Goal: Information Seeking & Learning: Learn about a topic

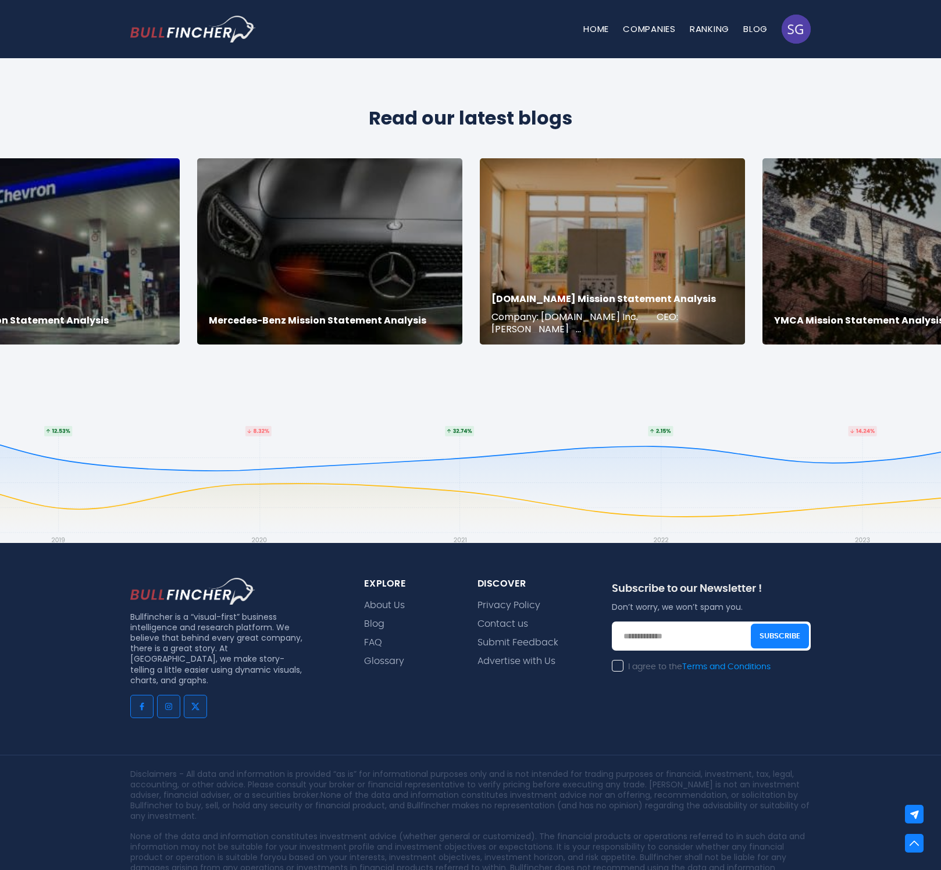
scroll to position [2263, 0]
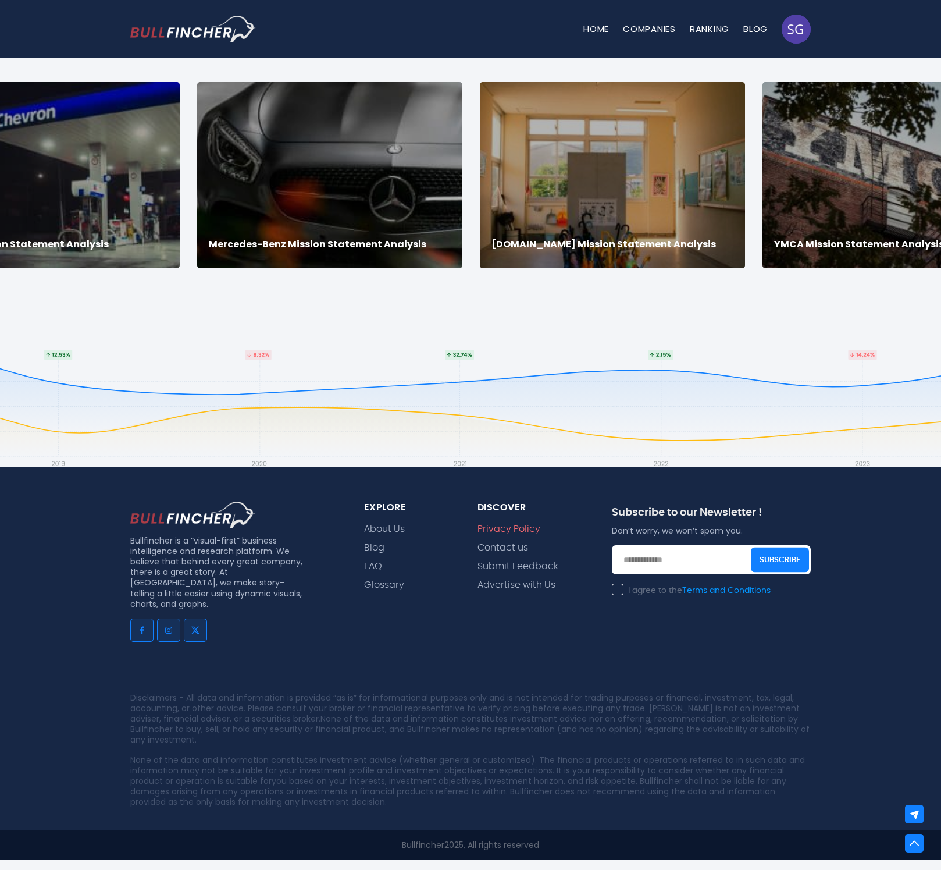
click at [514, 530] on link "Privacy Policy" at bounding box center [509, 529] width 63 height 11
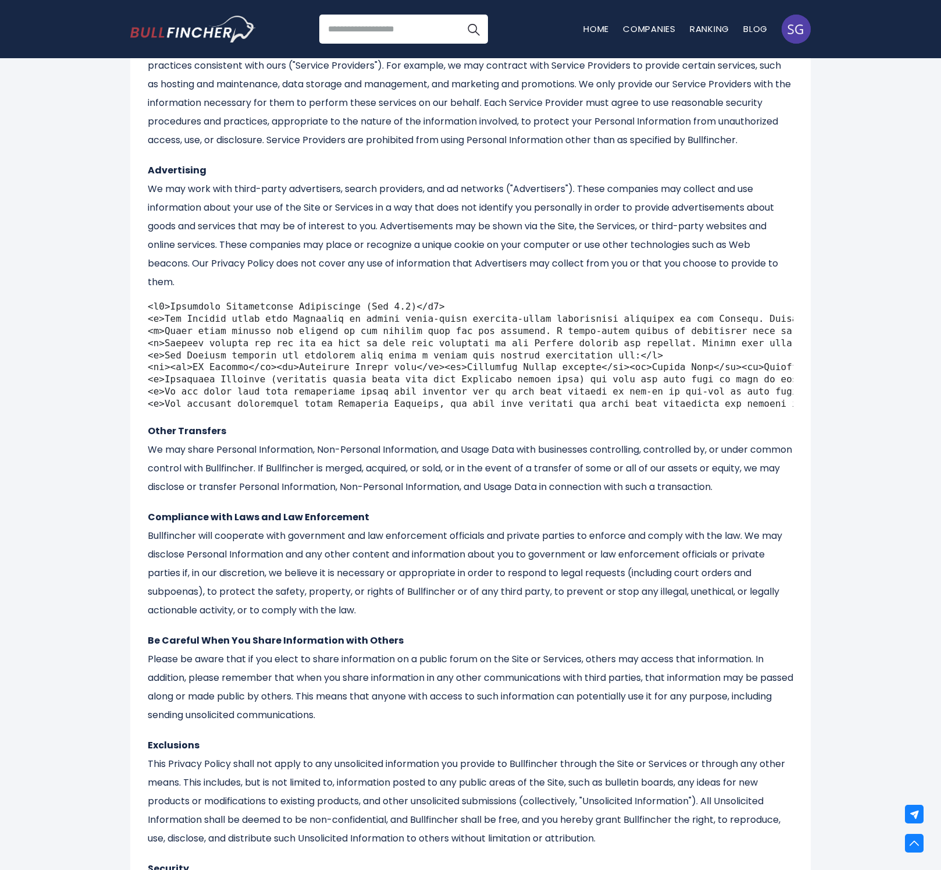
click at [205, 344] on pre at bounding box center [471, 355] width 646 height 109
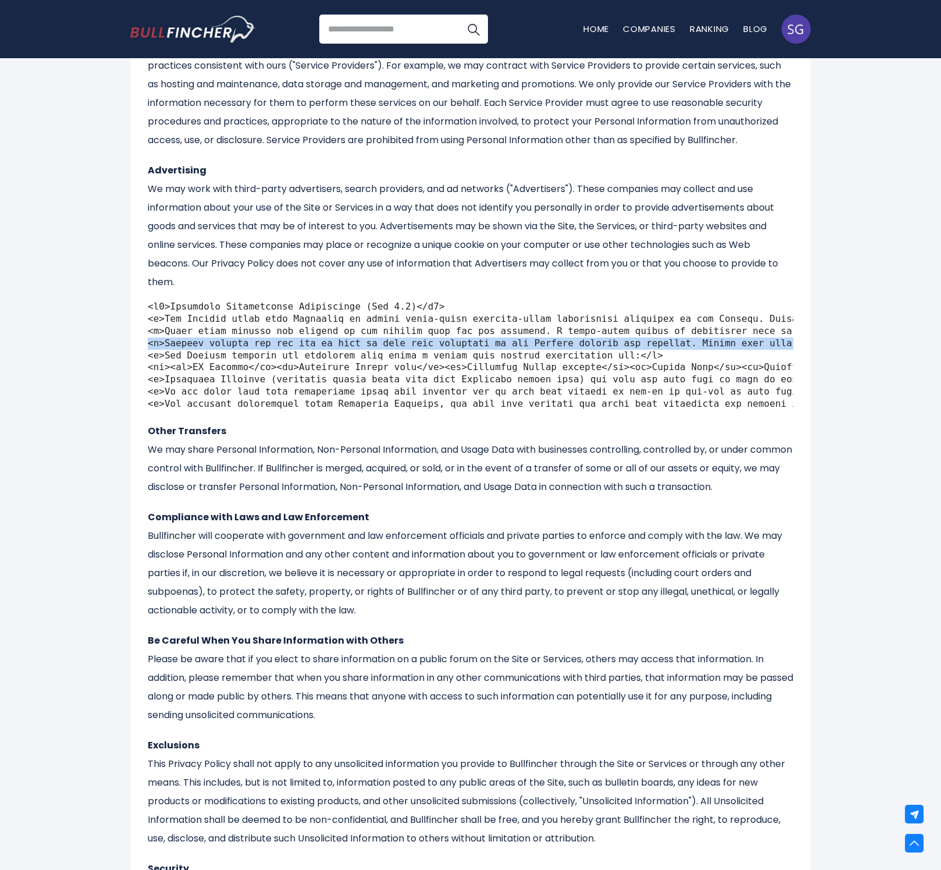
click at [205, 344] on pre at bounding box center [471, 355] width 646 height 109
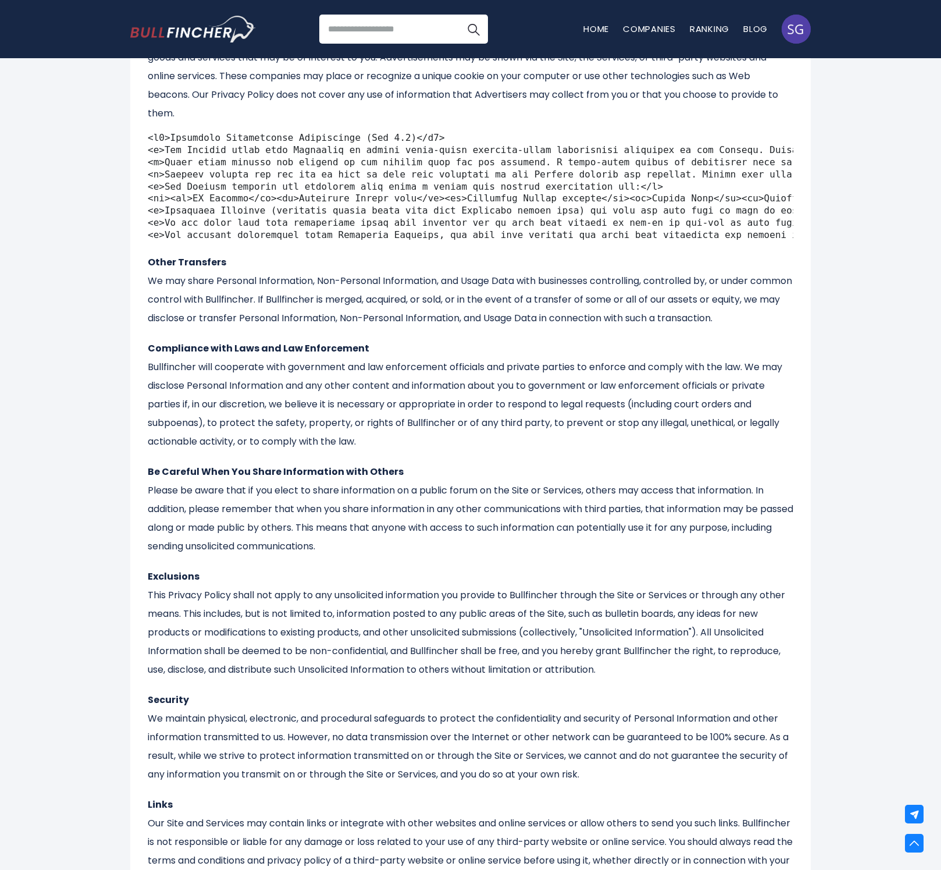
scroll to position [1567, 0]
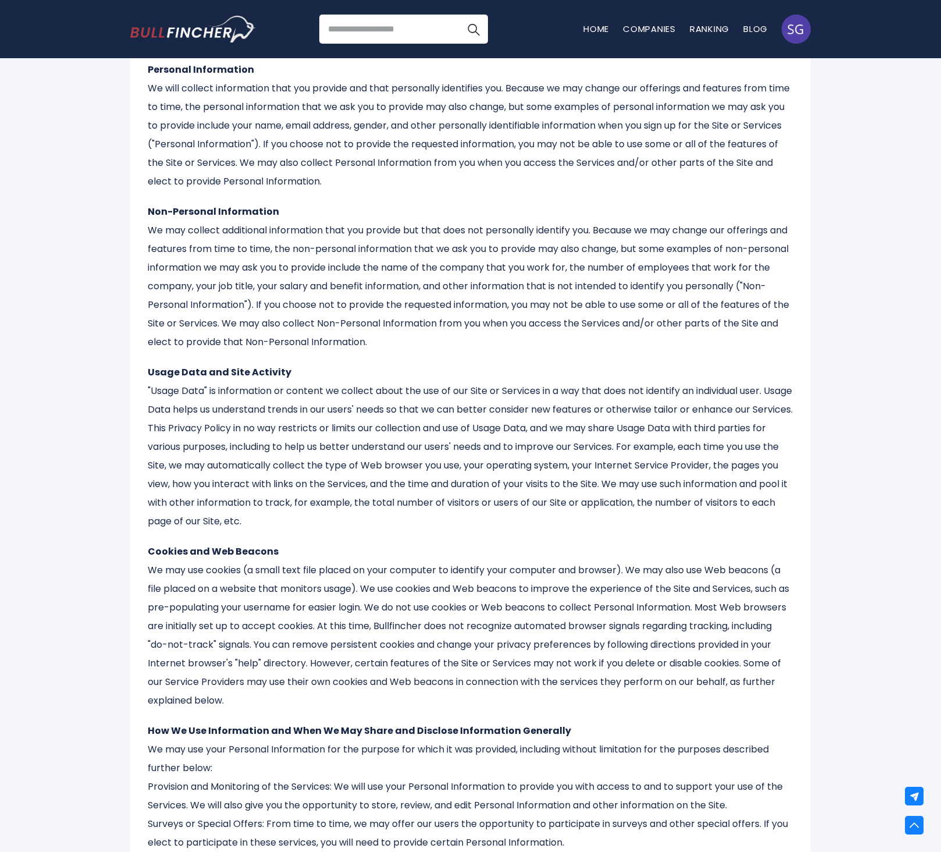
scroll to position [0, 0]
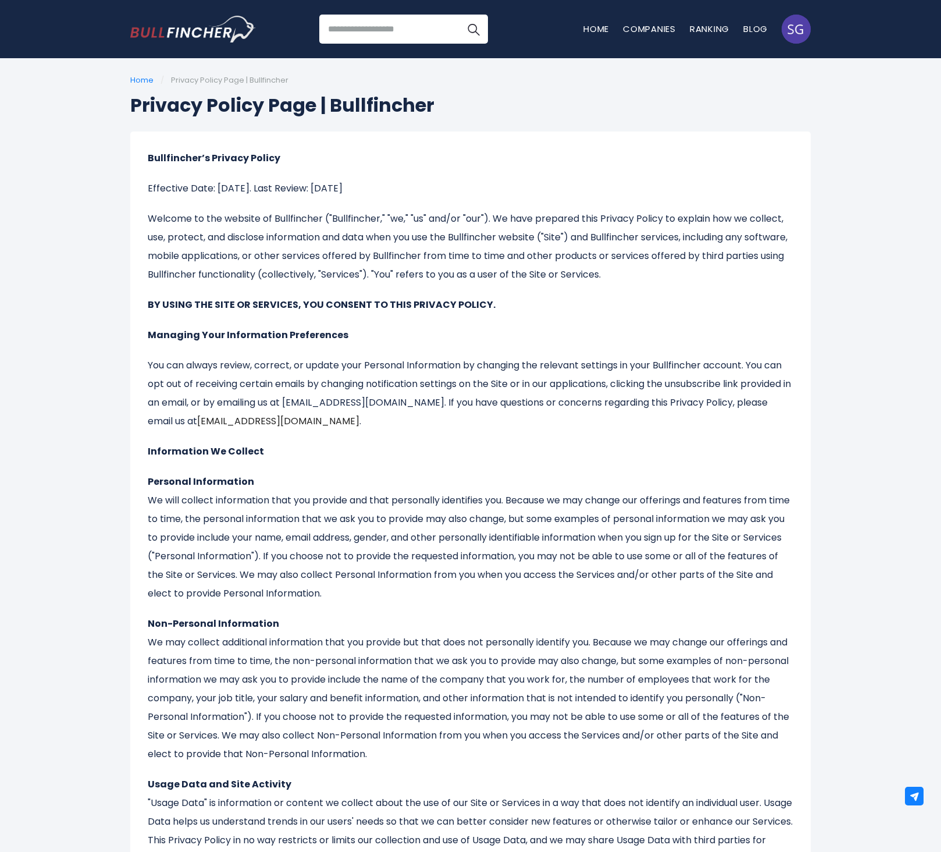
click at [169, 104] on h1 "Privacy Policy Page | Bullfincher" at bounding box center [470, 105] width 681 height 28
click at [272, 272] on p "Welcome to the website of Bullfincher ("Bullfincher," "we," "us" and/or "our").…" at bounding box center [471, 246] width 646 height 74
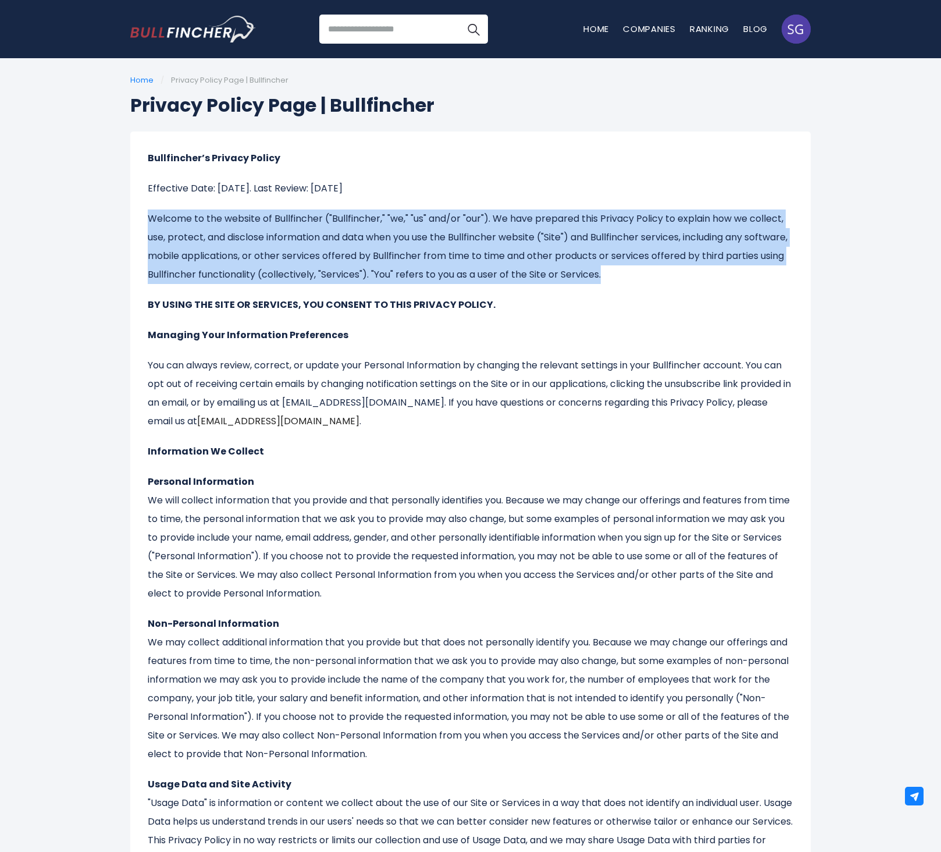
click at [272, 272] on p "Welcome to the website of Bullfincher ("Bullfincher," "we," "us" and/or "our").…" at bounding box center [471, 246] width 646 height 74
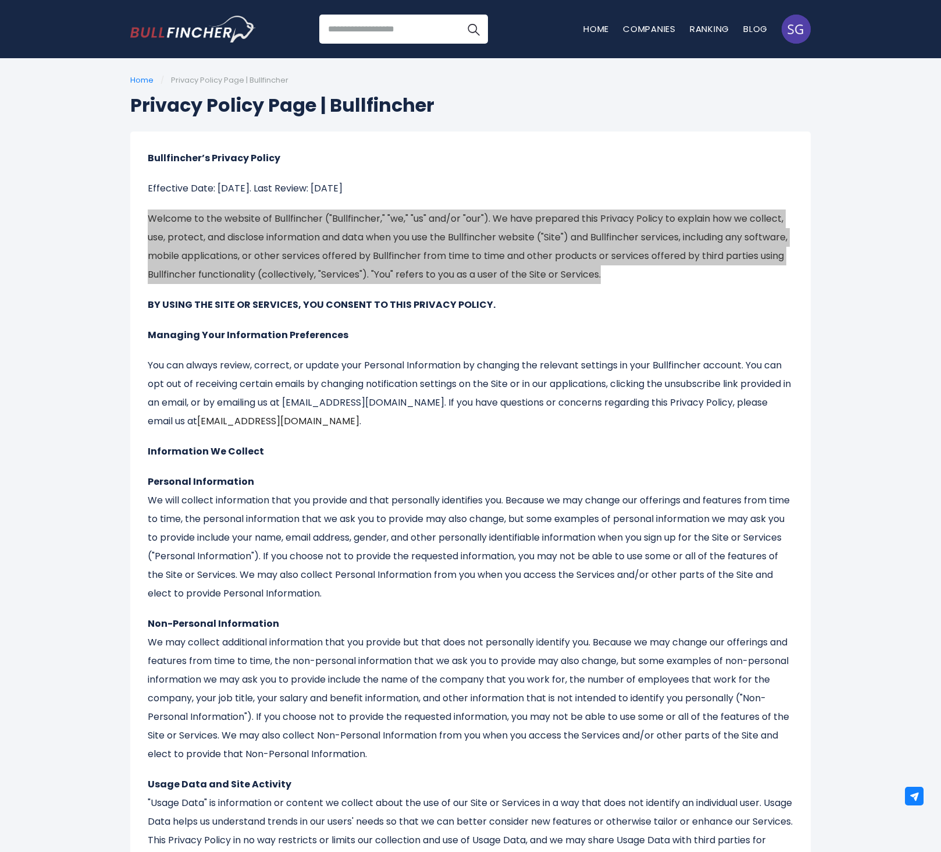
click at [433, 277] on p "Welcome to the website of Bullfincher ("Bullfincher," "we," "us" and/or "our").…" at bounding box center [471, 246] width 646 height 74
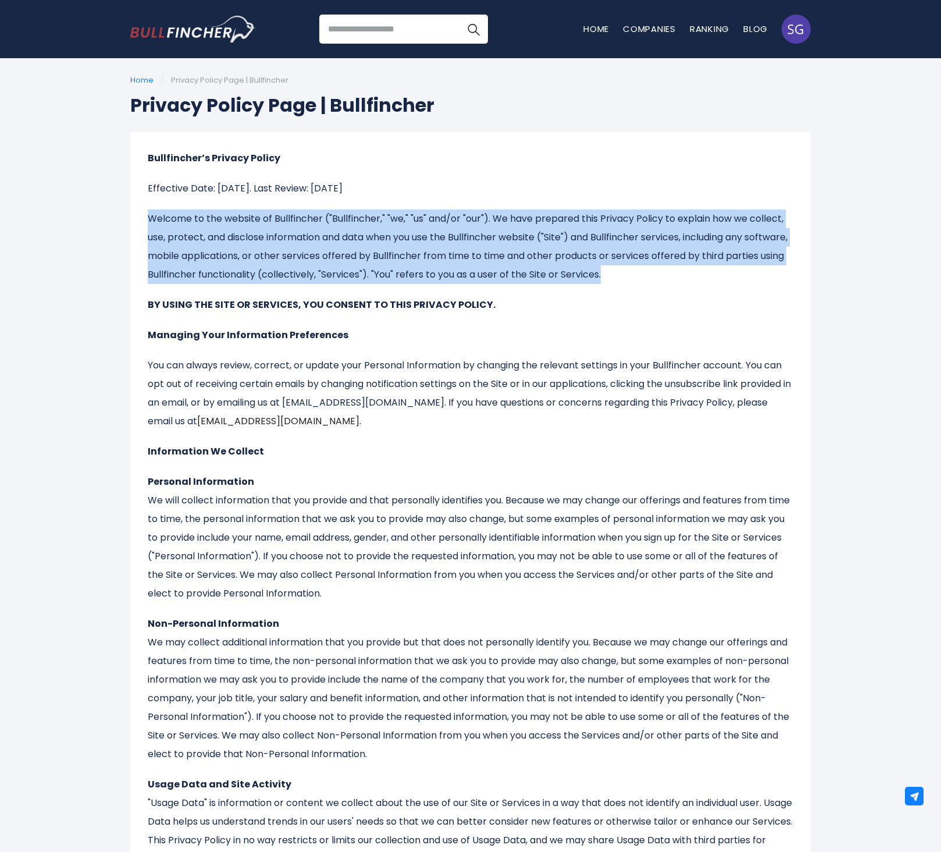
click at [321, 257] on p "Welcome to the website of Bullfincher ("Bullfincher," "we," "us" and/or "our").…" at bounding box center [471, 246] width 646 height 74
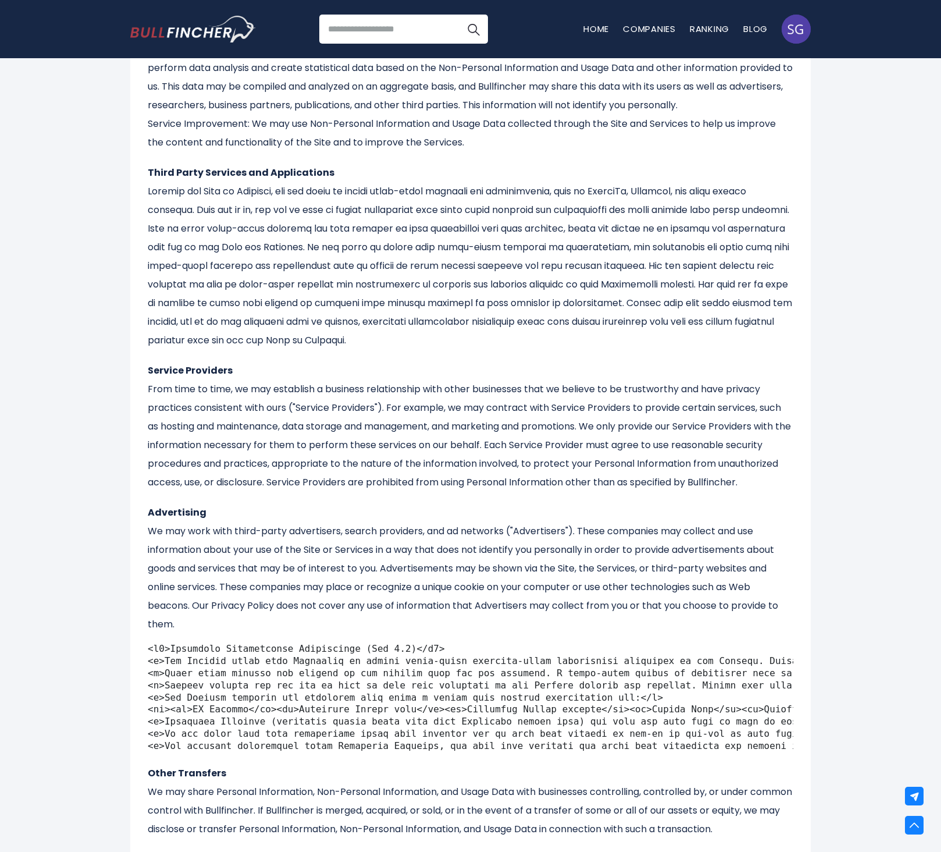
scroll to position [1515, 0]
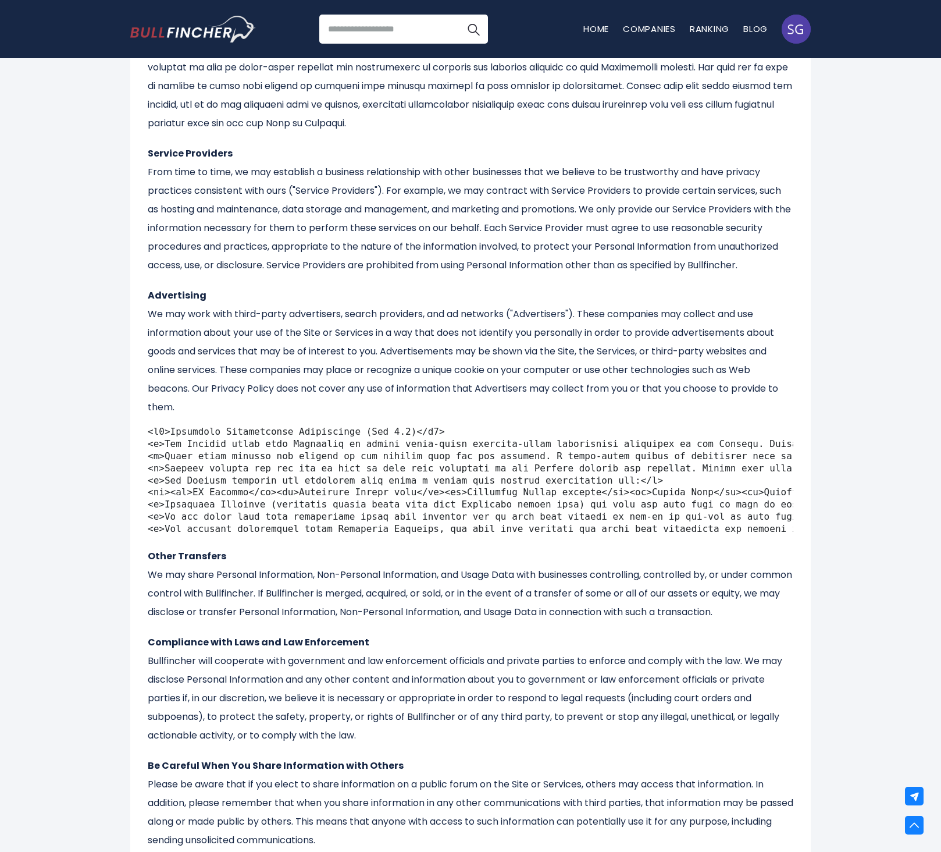
click at [232, 438] on pre at bounding box center [471, 480] width 646 height 109
click at [279, 487] on pre at bounding box center [471, 480] width 646 height 109
click at [264, 469] on pre at bounding box center [471, 480] width 646 height 109
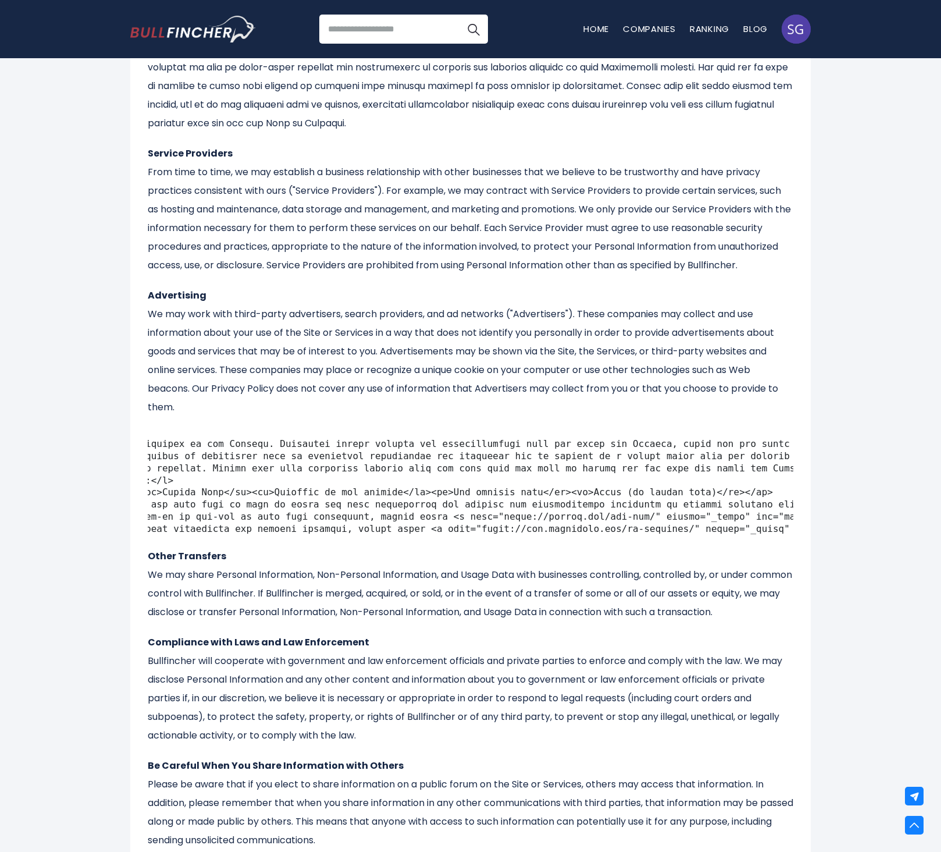
scroll to position [0, 0]
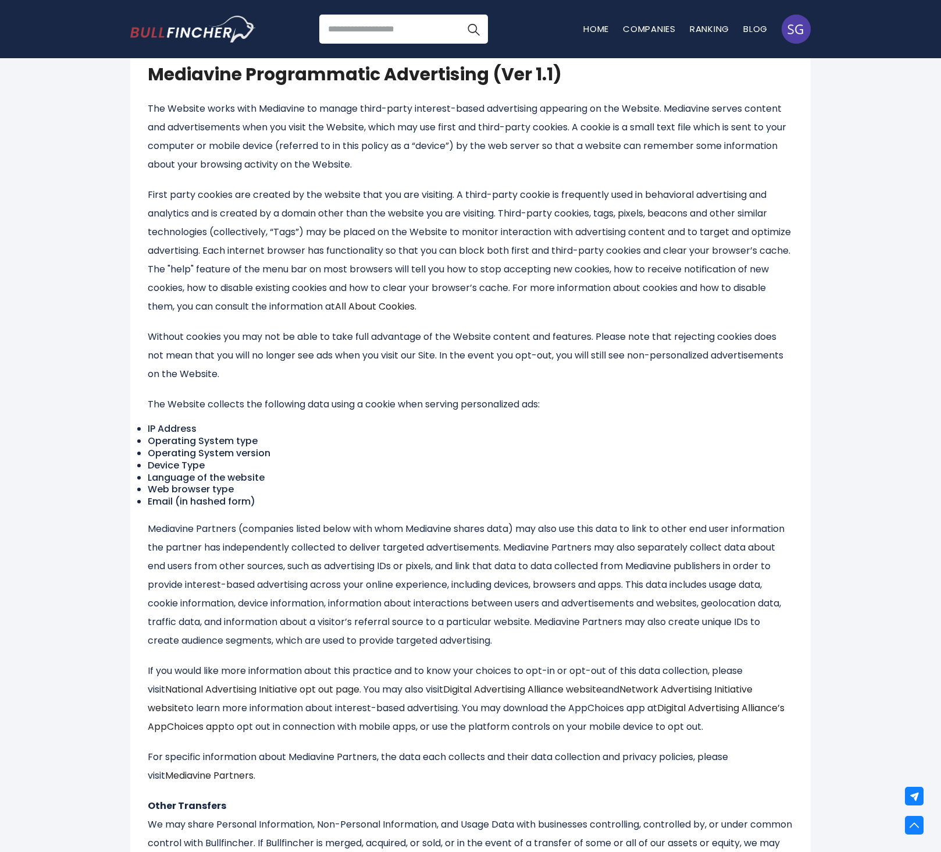
scroll to position [2021, 0]
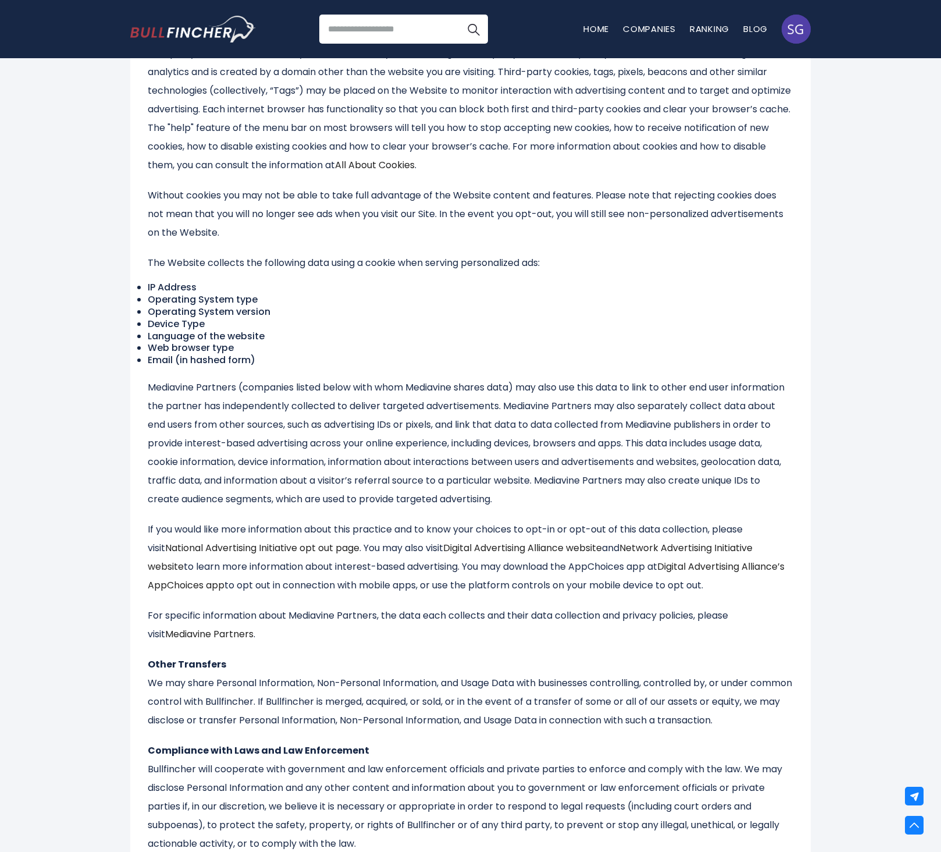
click at [516, 614] on p "For specific information about Mediavine Partners, the data each collects and t…" at bounding box center [471, 624] width 646 height 37
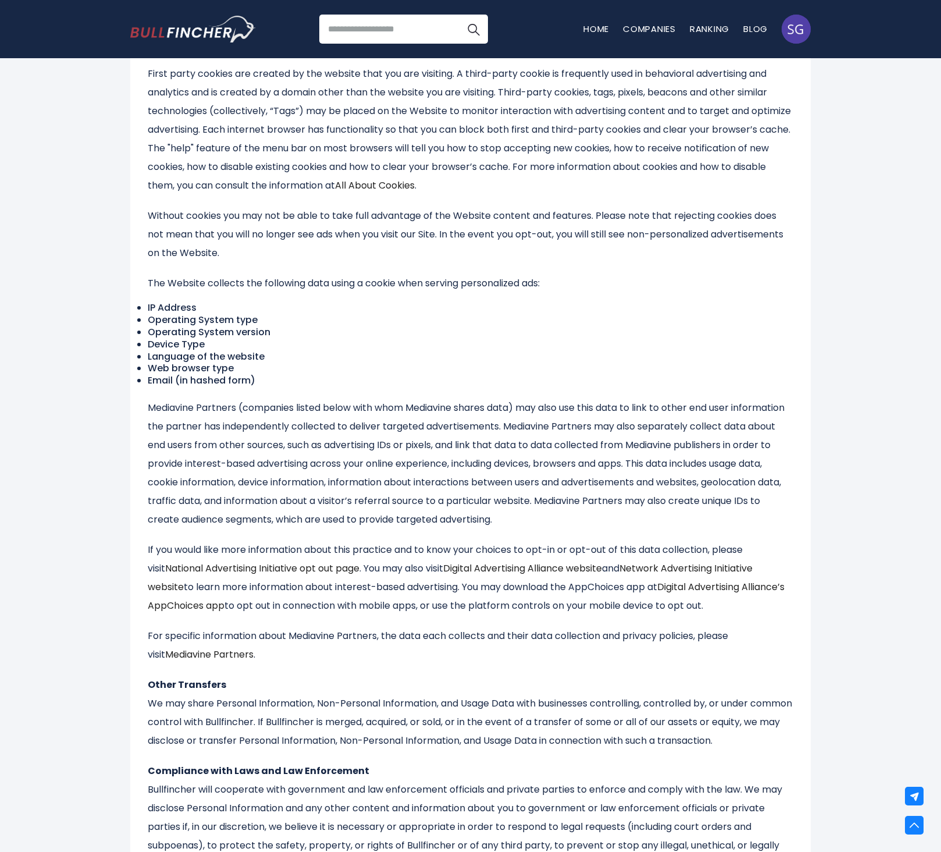
scroll to position [1595, 0]
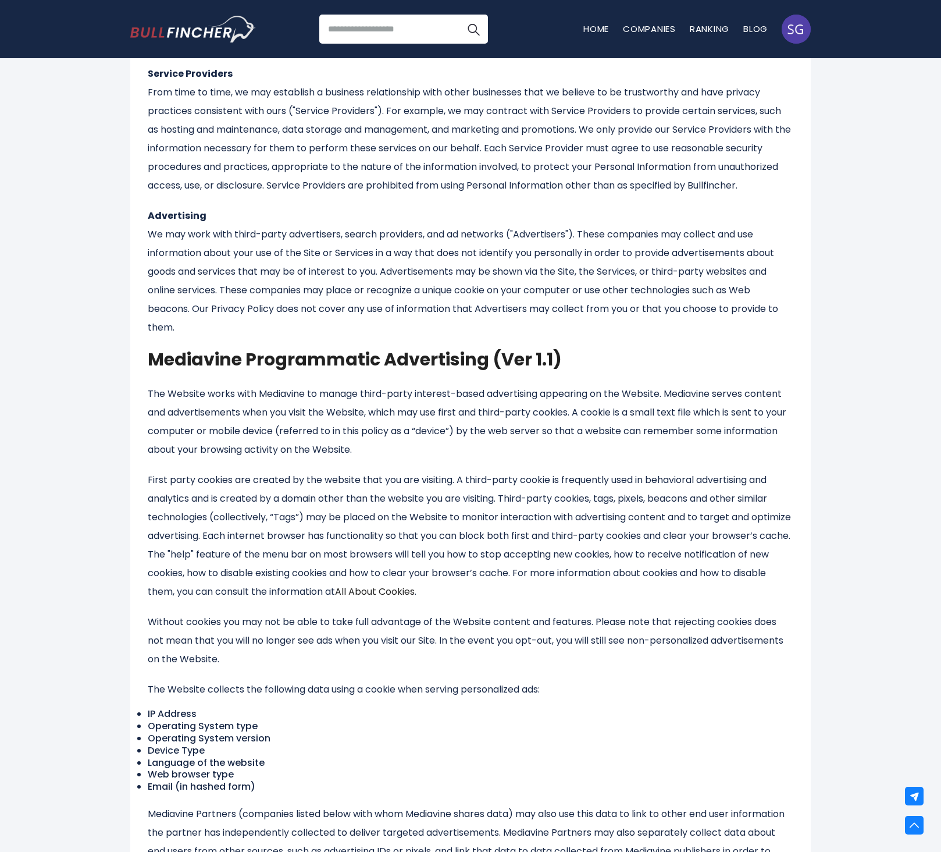
click at [232, 360] on strong "Mediavine Programmatic Advertising (Ver 1.1)" at bounding box center [355, 359] width 414 height 25
click at [234, 360] on strong "Mediavine Programmatic Advertising (Ver 1.1)" at bounding box center [355, 359] width 414 height 25
click at [658, 639] on p "Without cookies you may not be able to take full advantage of the Website conte…" at bounding box center [471, 641] width 646 height 56
drag, startPoint x: 383, startPoint y: 686, endPoint x: 386, endPoint y: 680, distance: 6.3
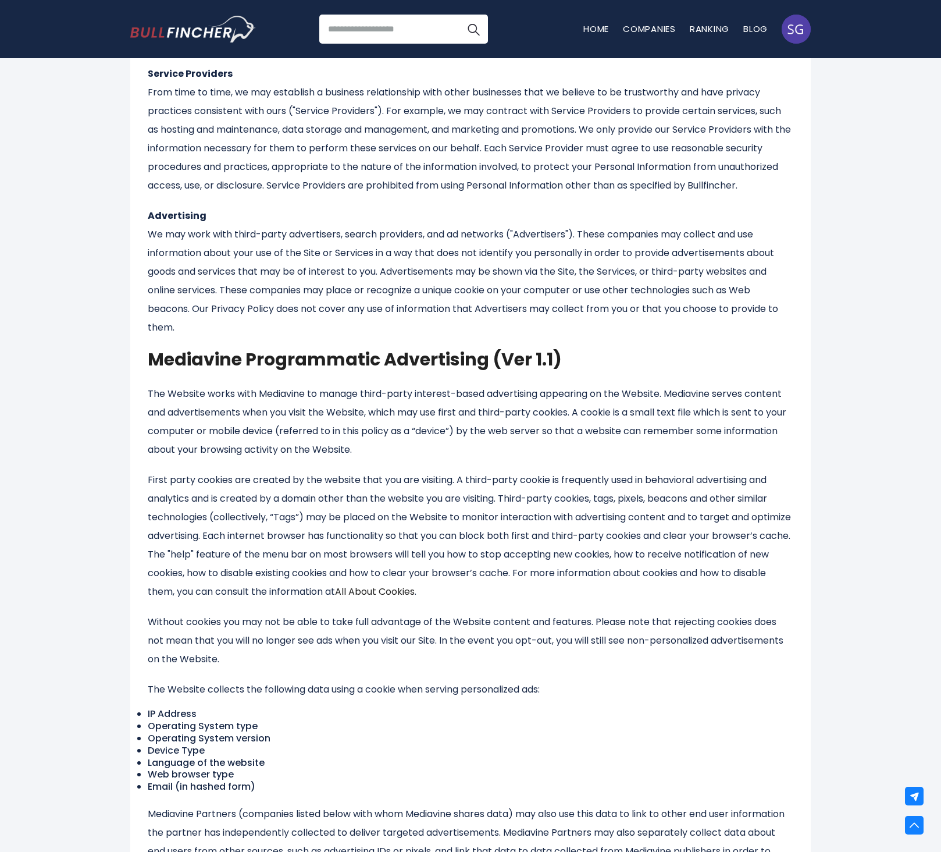
click at [384, 685] on p "The Website collects the following data using a cookie when serving personalize…" at bounding box center [471, 689] width 646 height 19
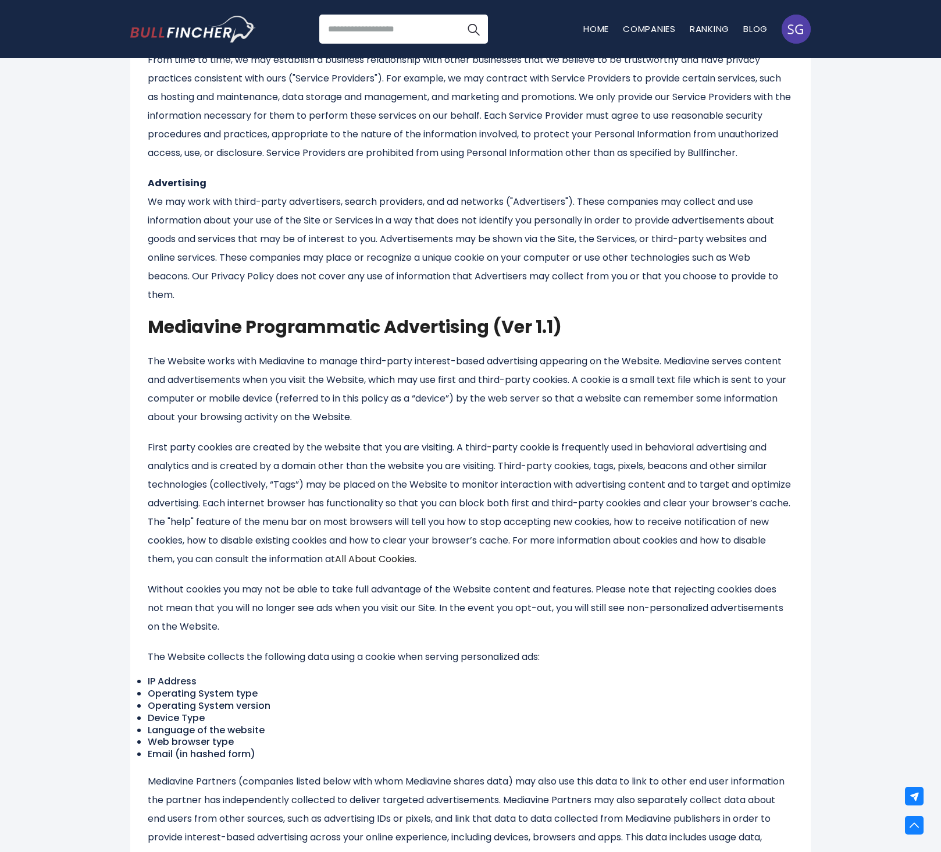
scroll to position [1728, 0]
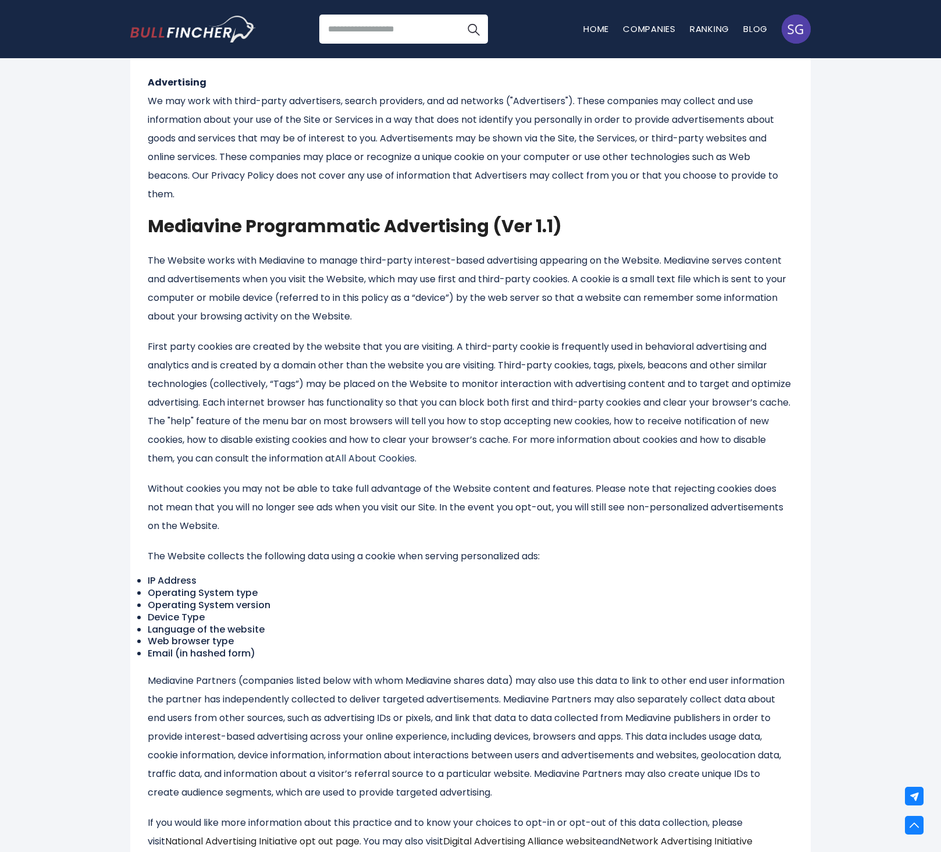
click at [415, 460] on link "All About Cookies" at bounding box center [375, 457] width 80 height 13
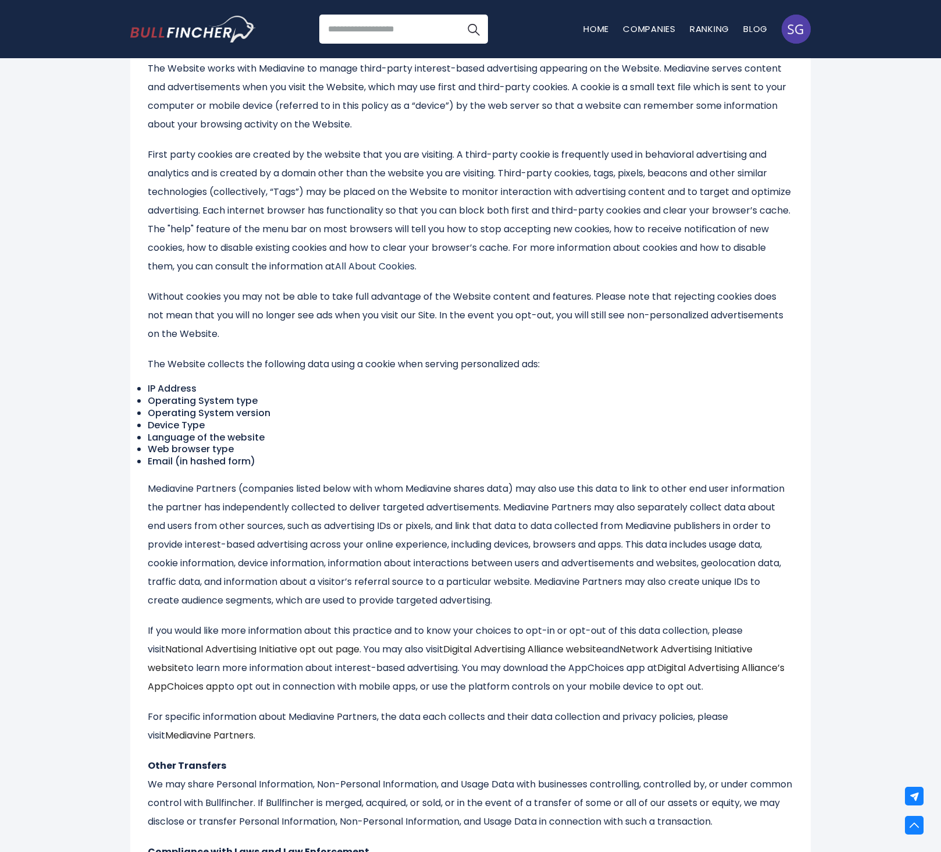
scroll to position [2020, 0]
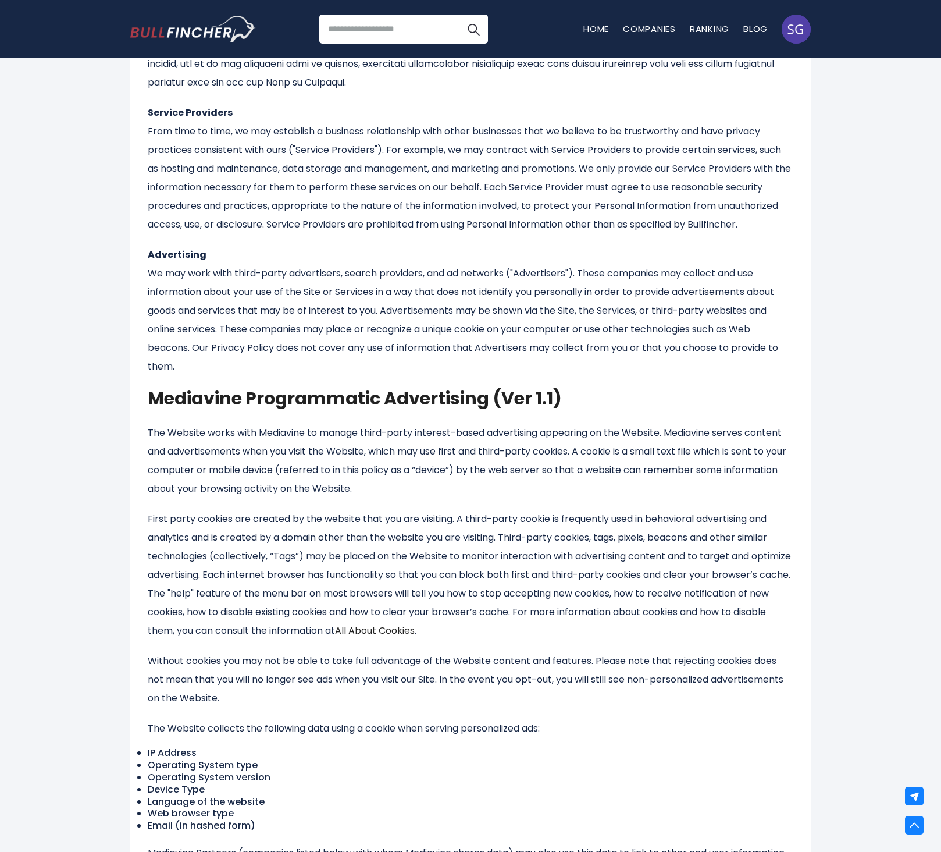
scroll to position [1722, 0]
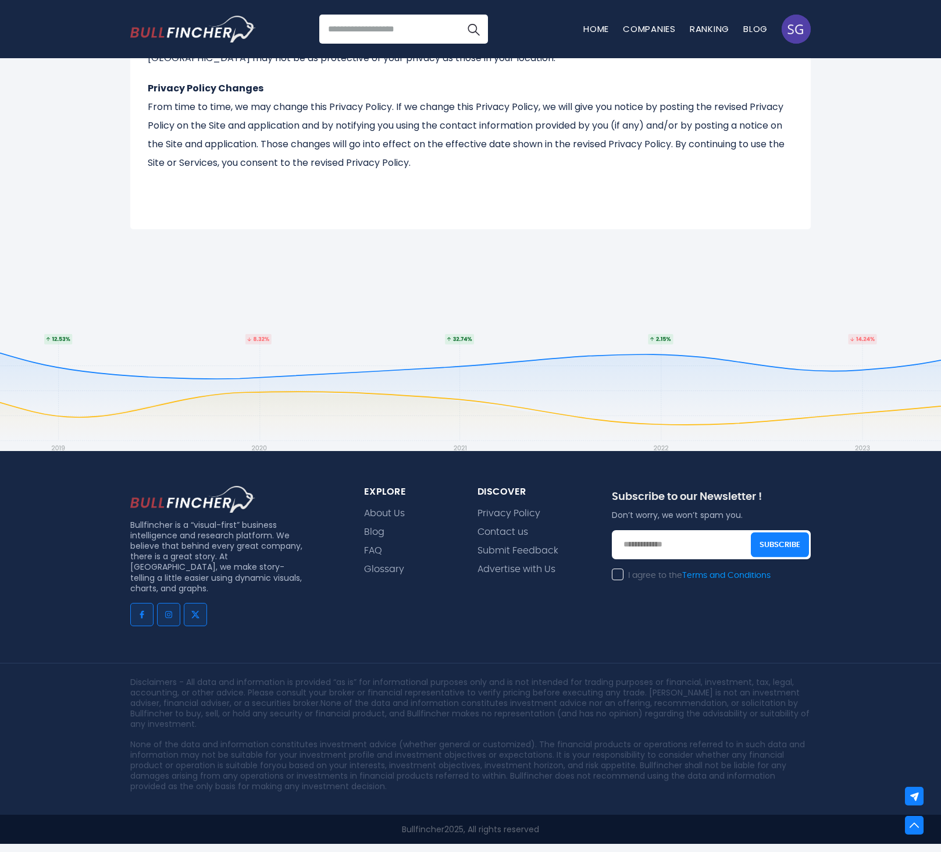
scroll to position [3421, 0]
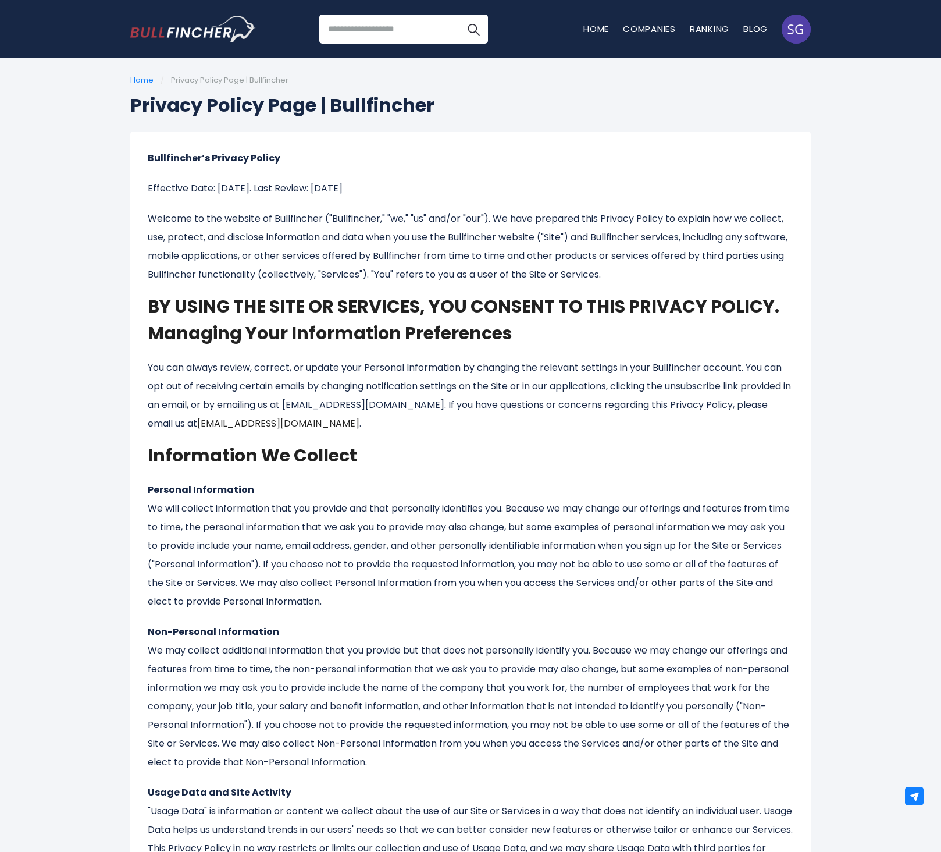
click at [271, 188] on p "Effective Date: [DATE]. Last Review: [DATE]" at bounding box center [471, 188] width 646 height 19
click at [269, 187] on p "Effective Date: [DATE]. Last Review: [DATE]" at bounding box center [471, 188] width 646 height 19
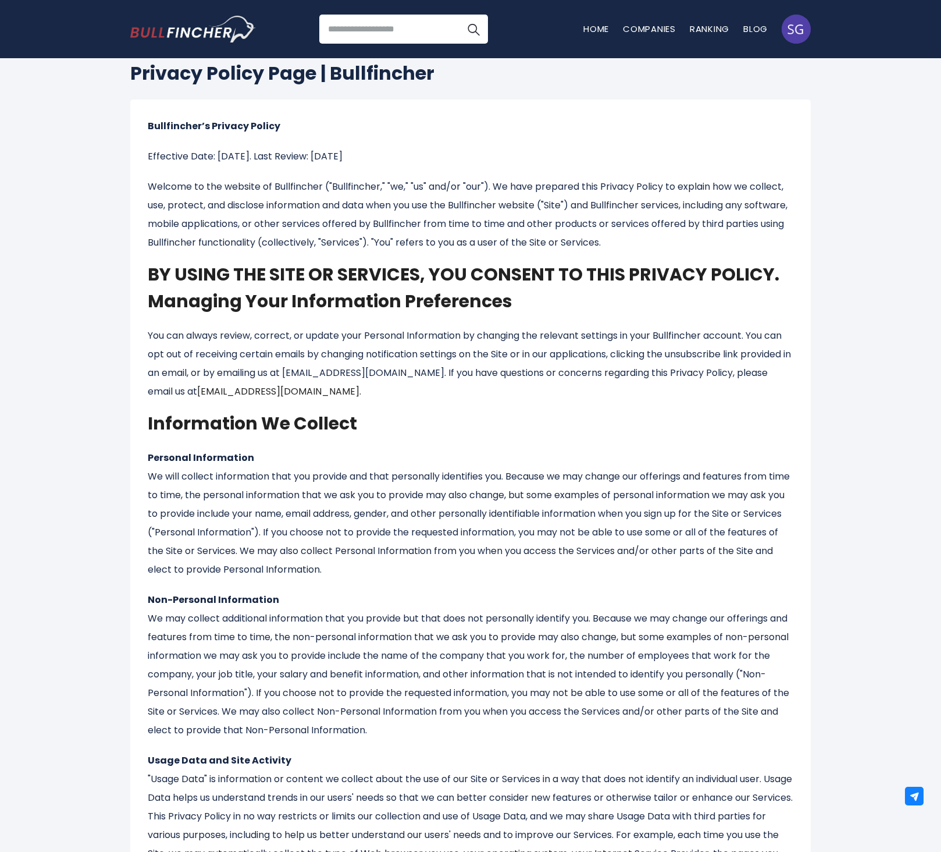
scroll to position [75, 0]
